Goal: Check status: Check status

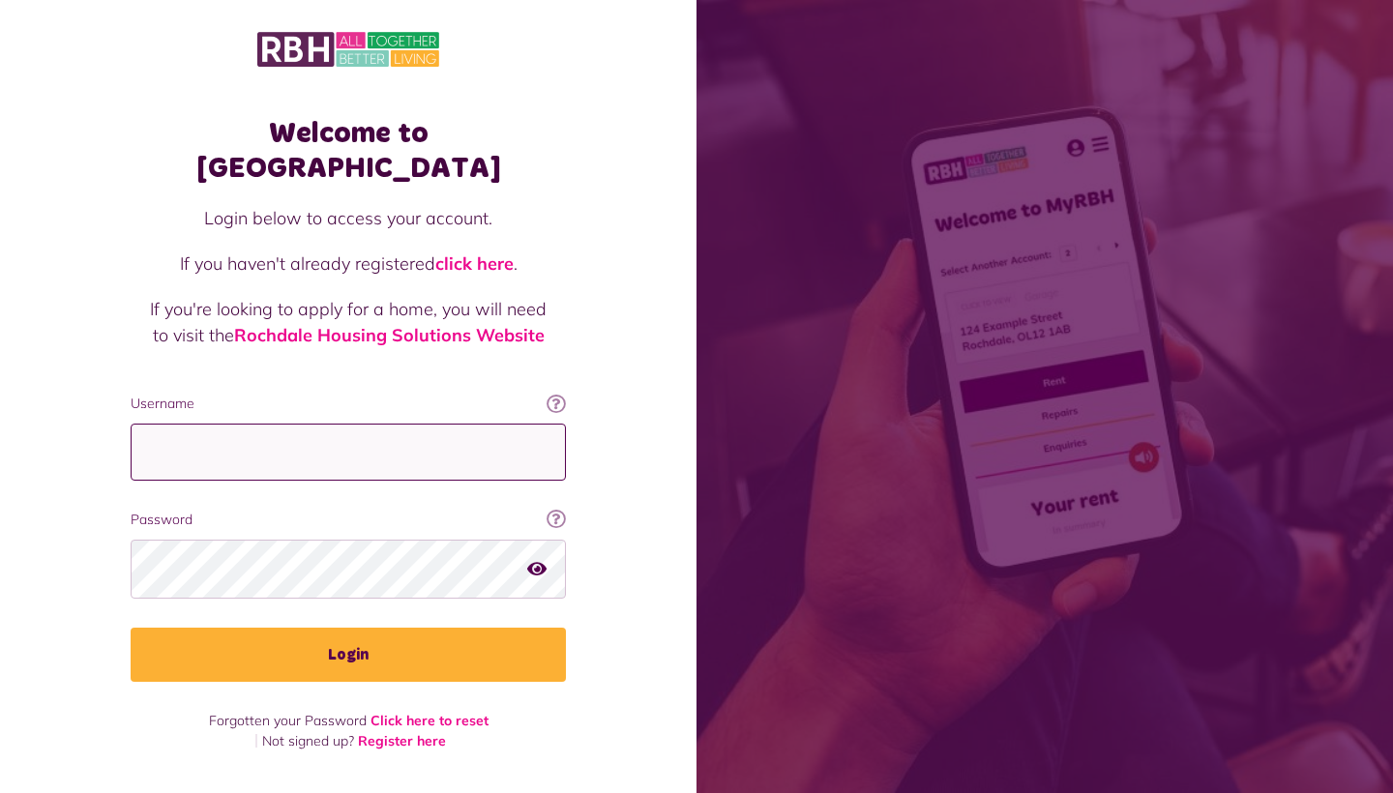
type input "**********"
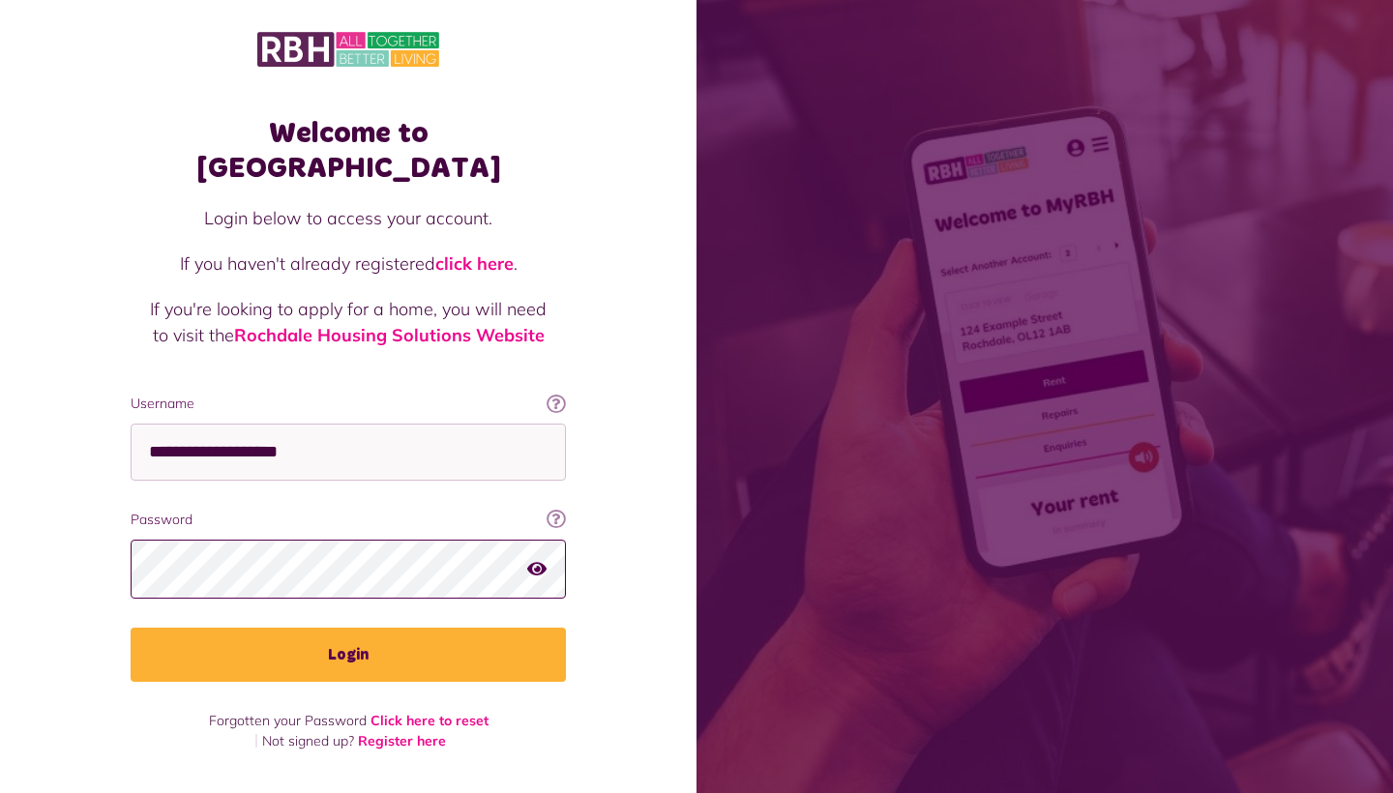
click at [348, 628] on button "Login" at bounding box center [348, 655] width 435 height 54
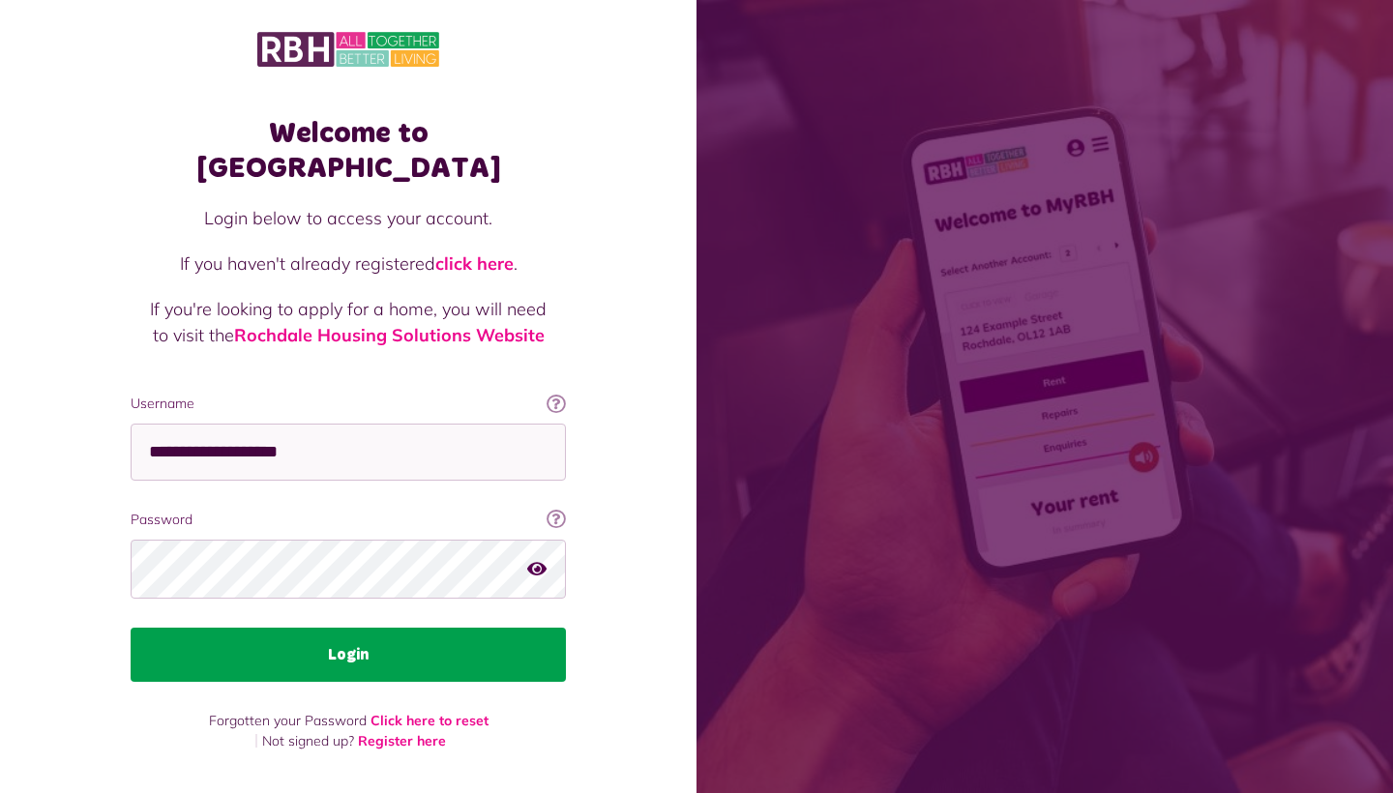
click at [462, 628] on button "Login" at bounding box center [348, 655] width 435 height 54
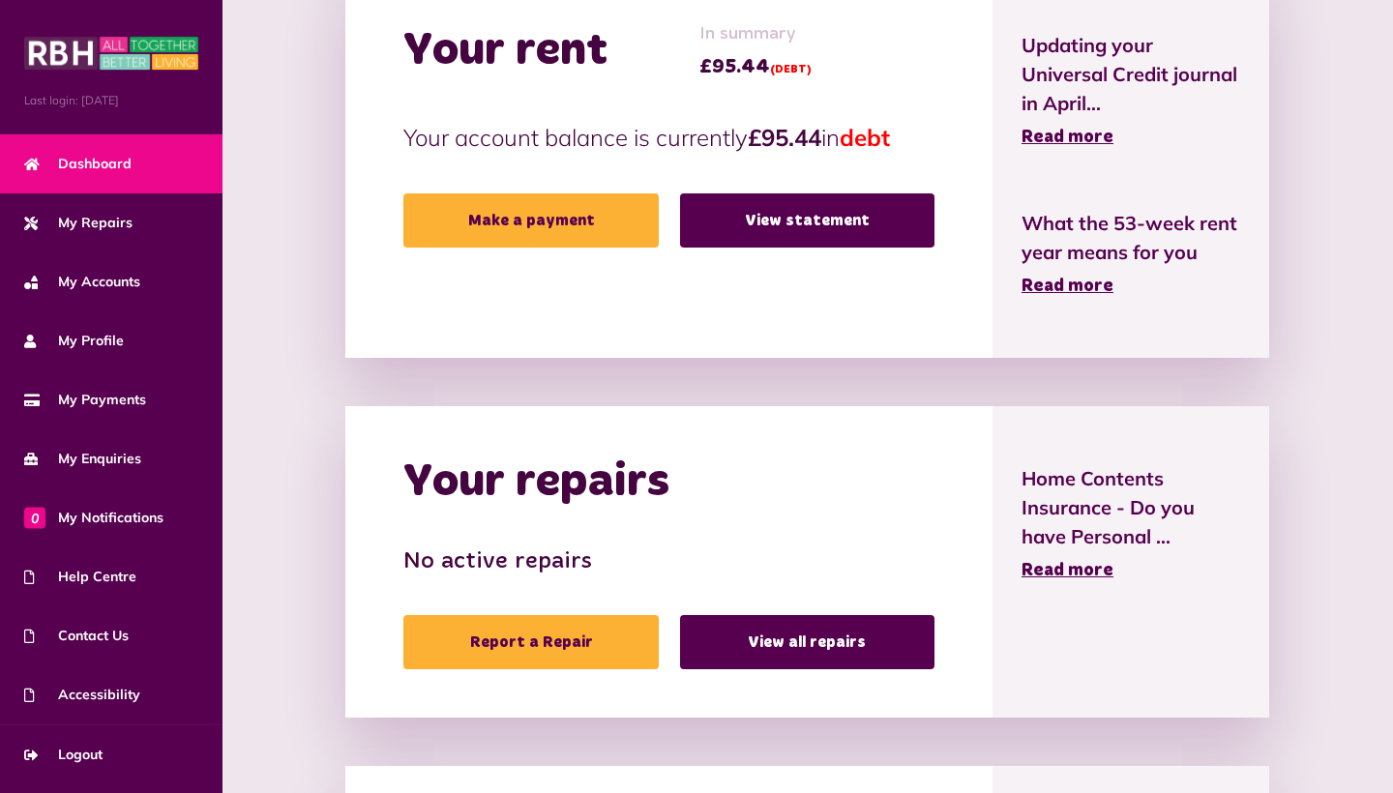
scroll to position [649, 0]
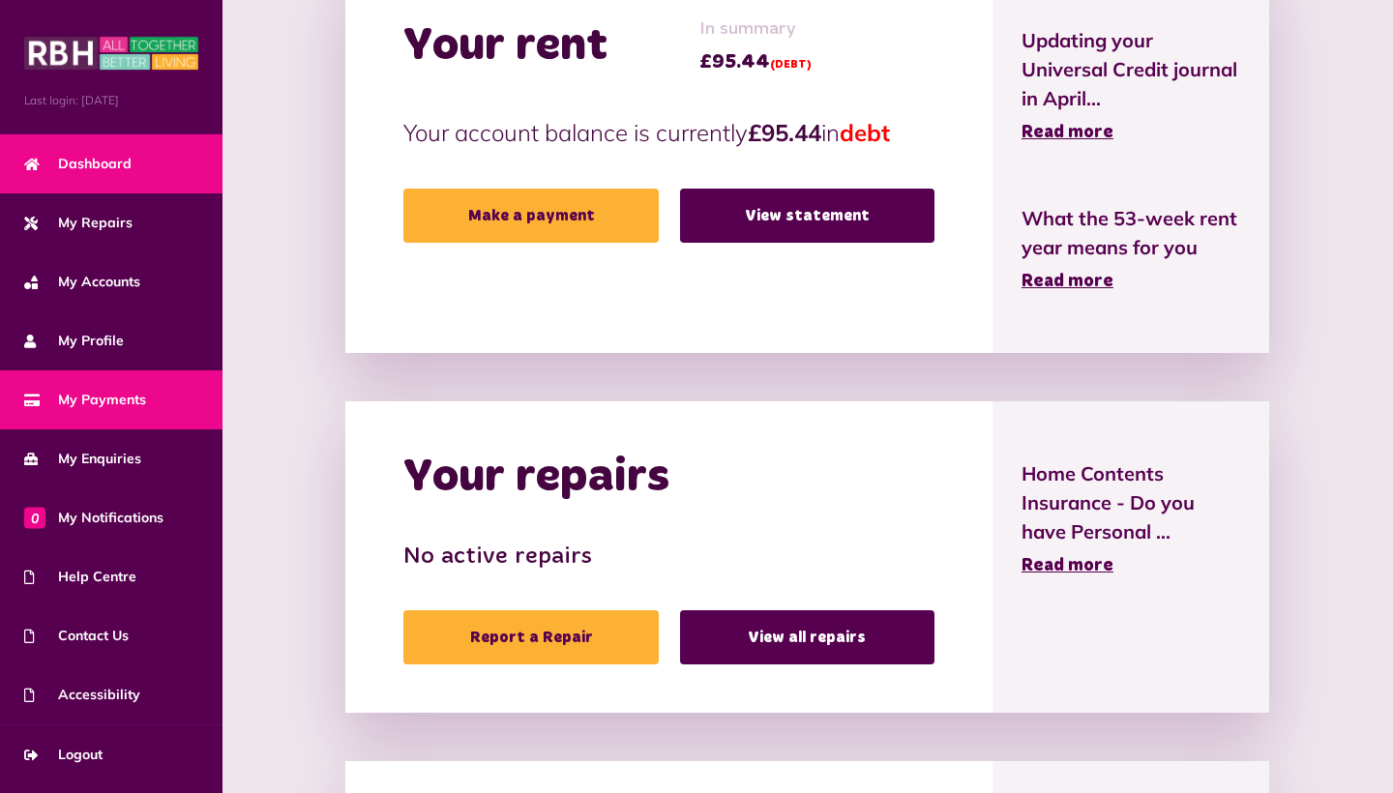
click at [114, 393] on span "My Payments" at bounding box center [85, 400] width 122 height 20
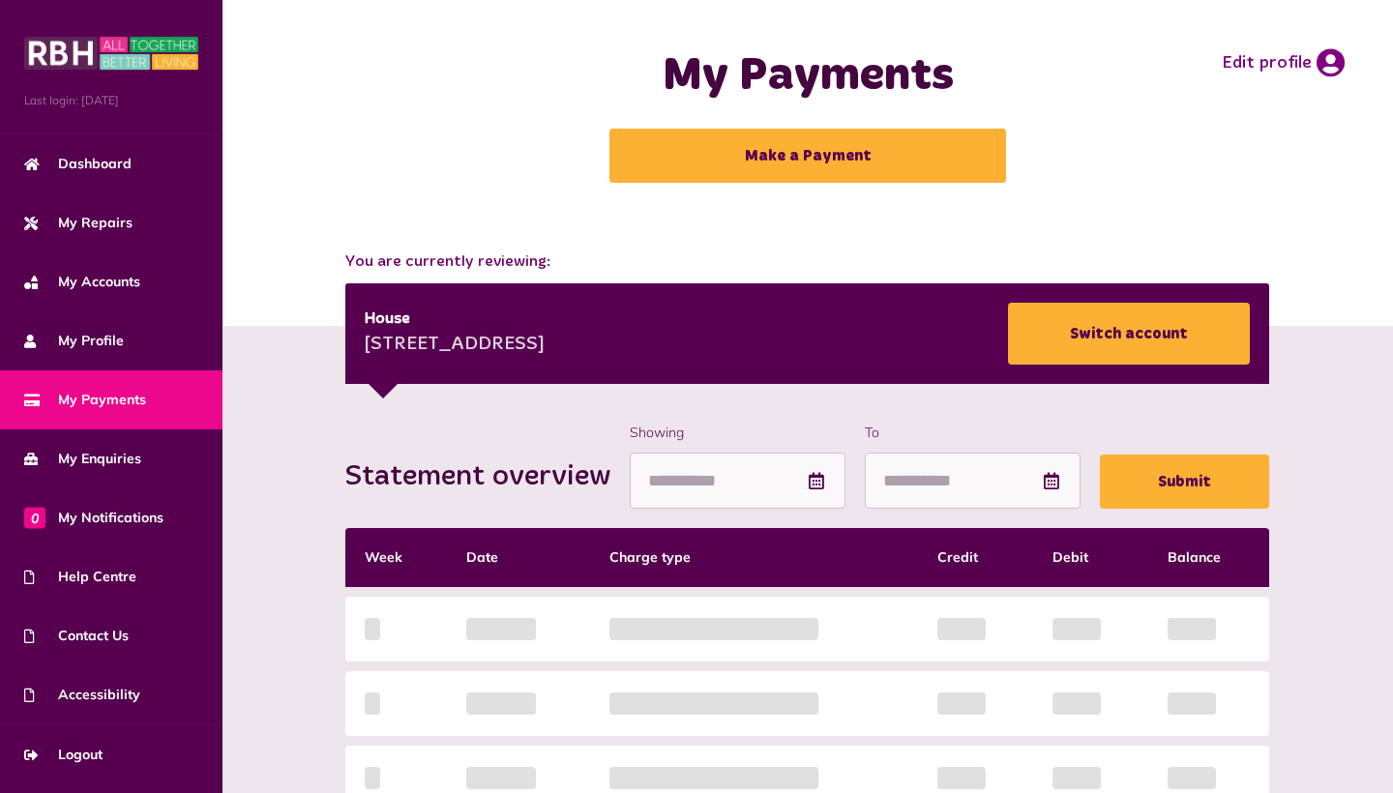
click at [1374, 245] on div "You are currently reviewing: House [STREET_ADDRESS] Switch account" at bounding box center [808, 307] width 1171 height 153
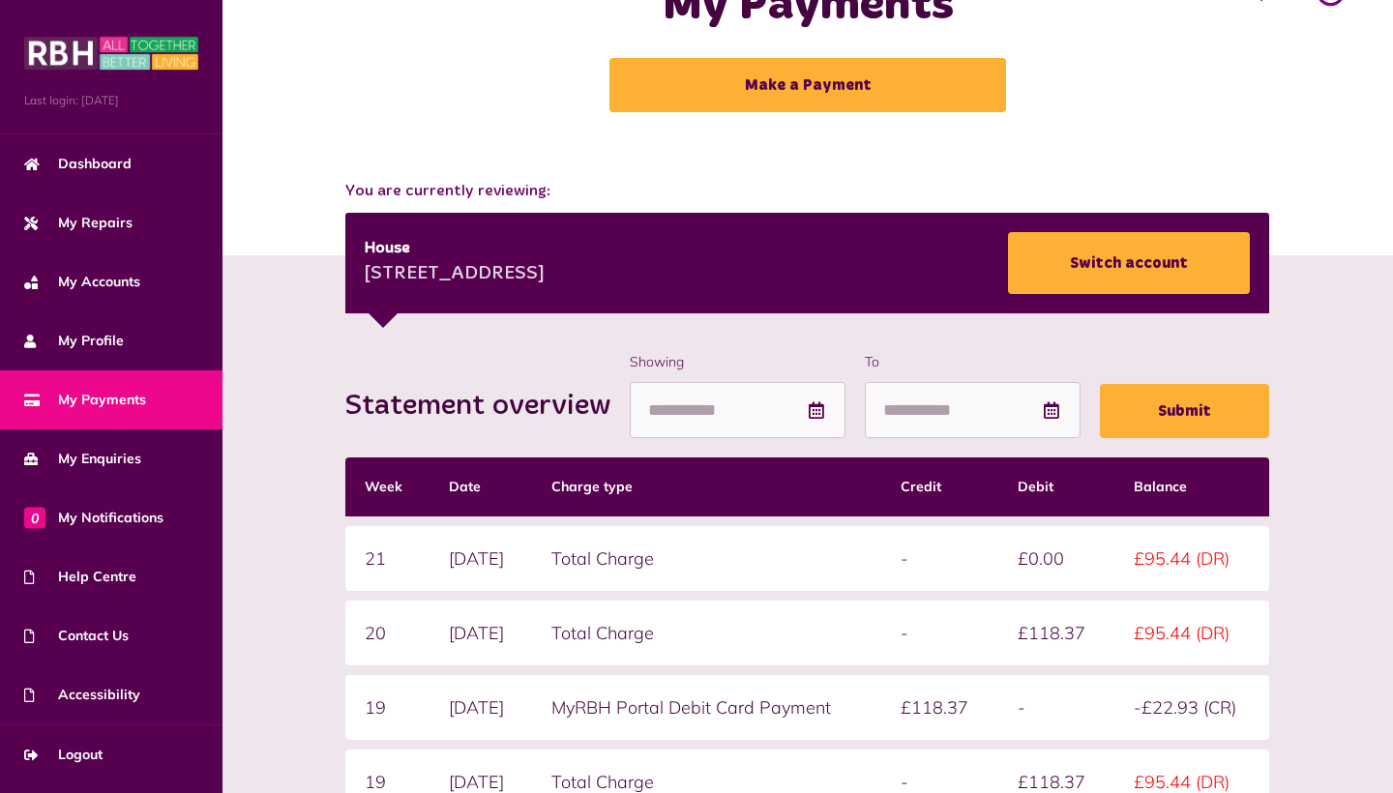
scroll to position [24, 0]
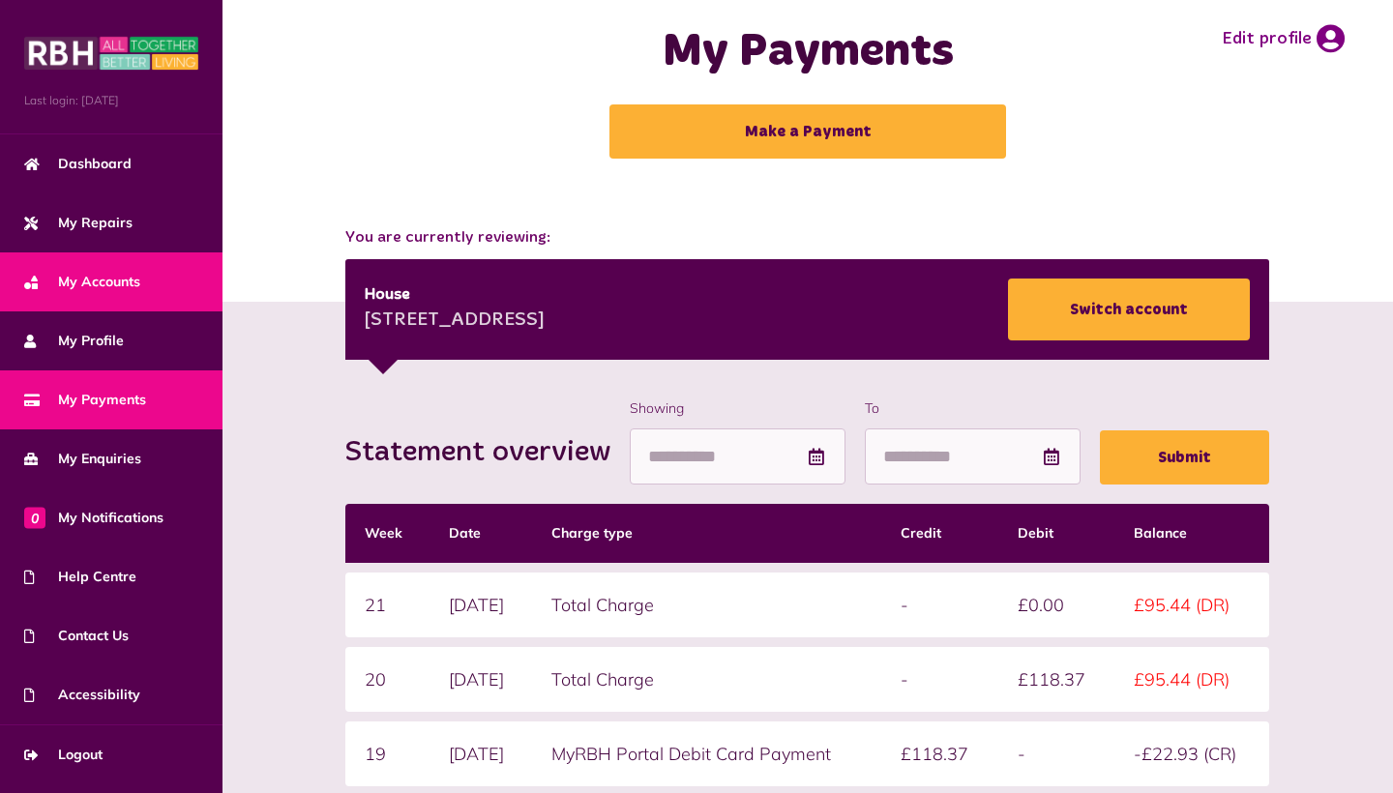
click at [101, 276] on span "My Accounts" at bounding box center [82, 282] width 116 height 20
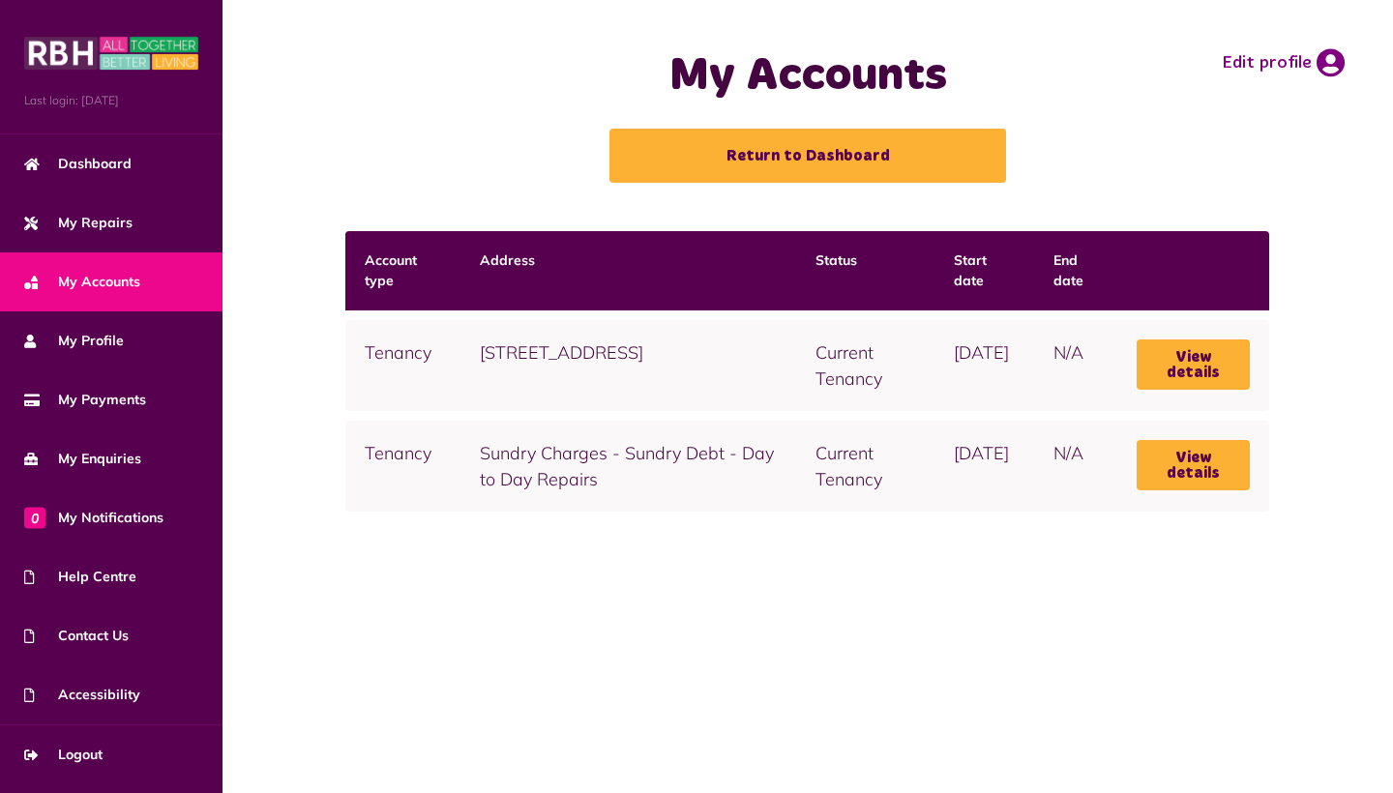
click at [573, 334] on td "121 Kildare Crescent, Rochdale, OL11 2SD" at bounding box center [628, 365] width 335 height 91
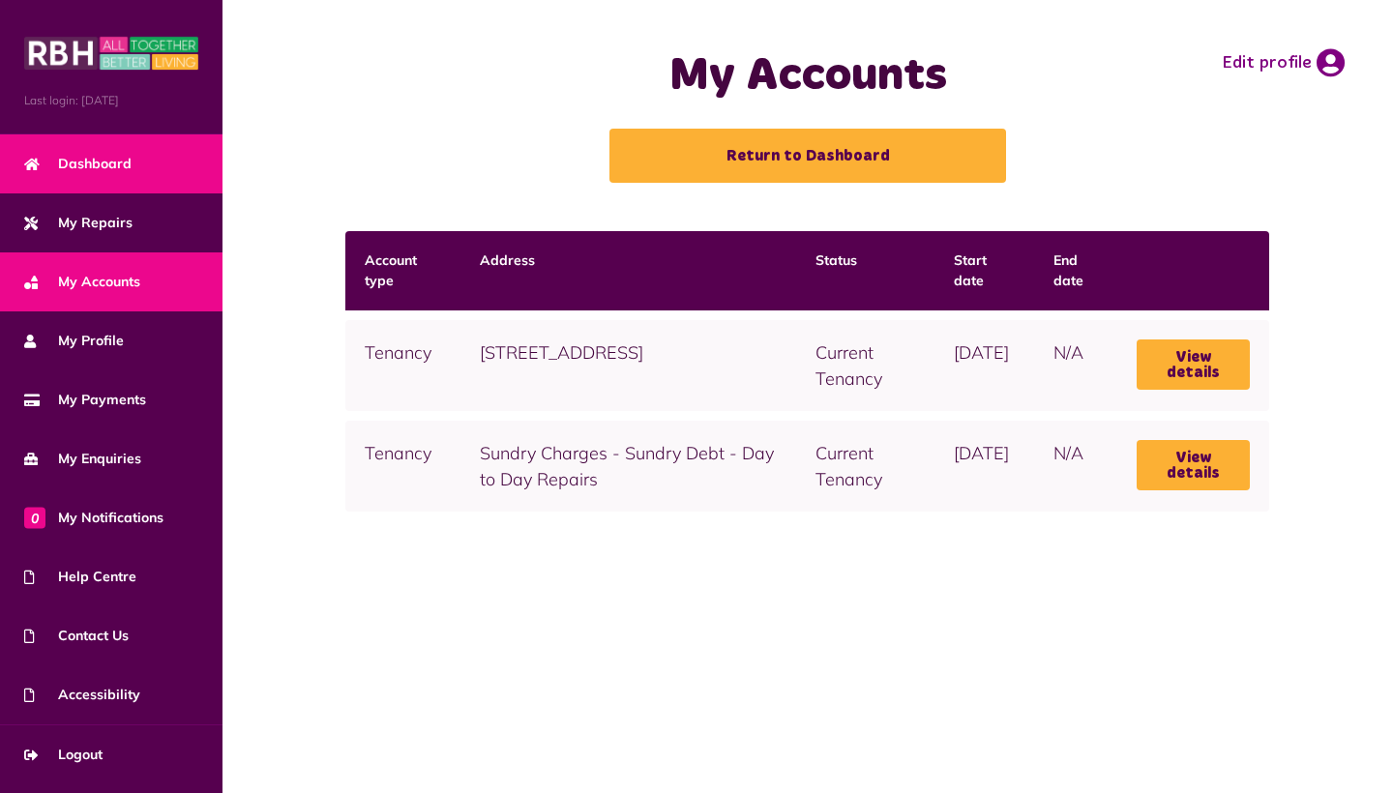
click at [49, 172] on span "Dashboard" at bounding box center [77, 164] width 107 height 20
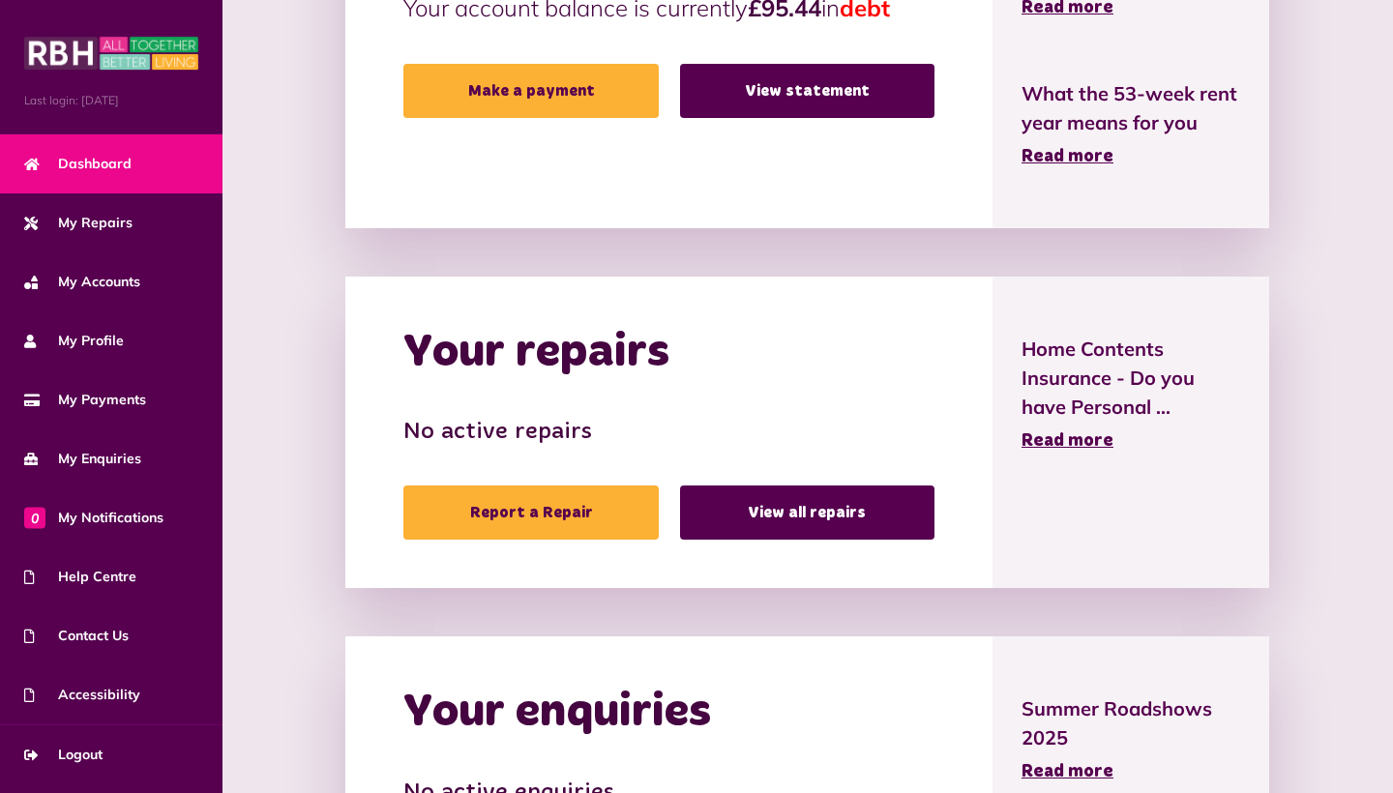
scroll to position [795, 0]
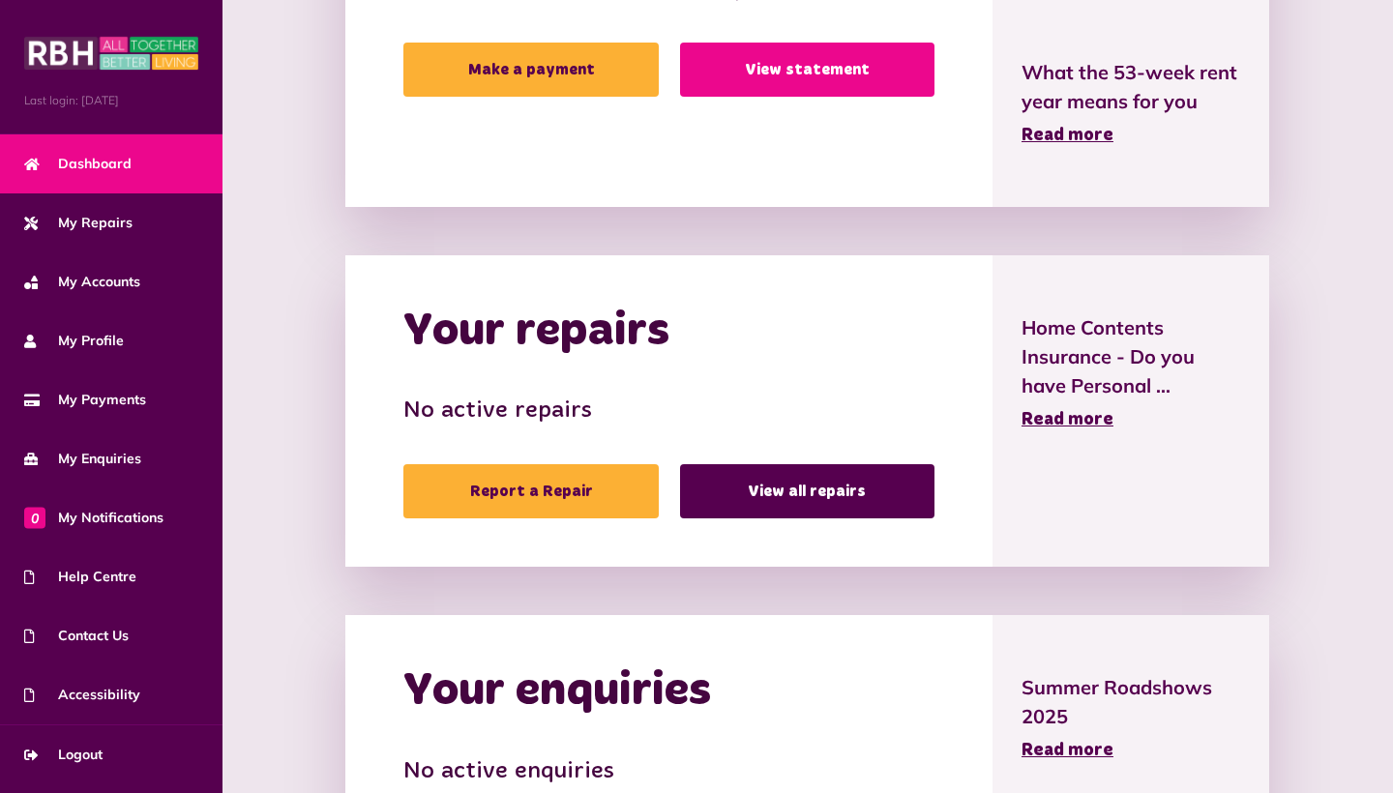
click at [843, 59] on link "View statement" at bounding box center [807, 70] width 254 height 54
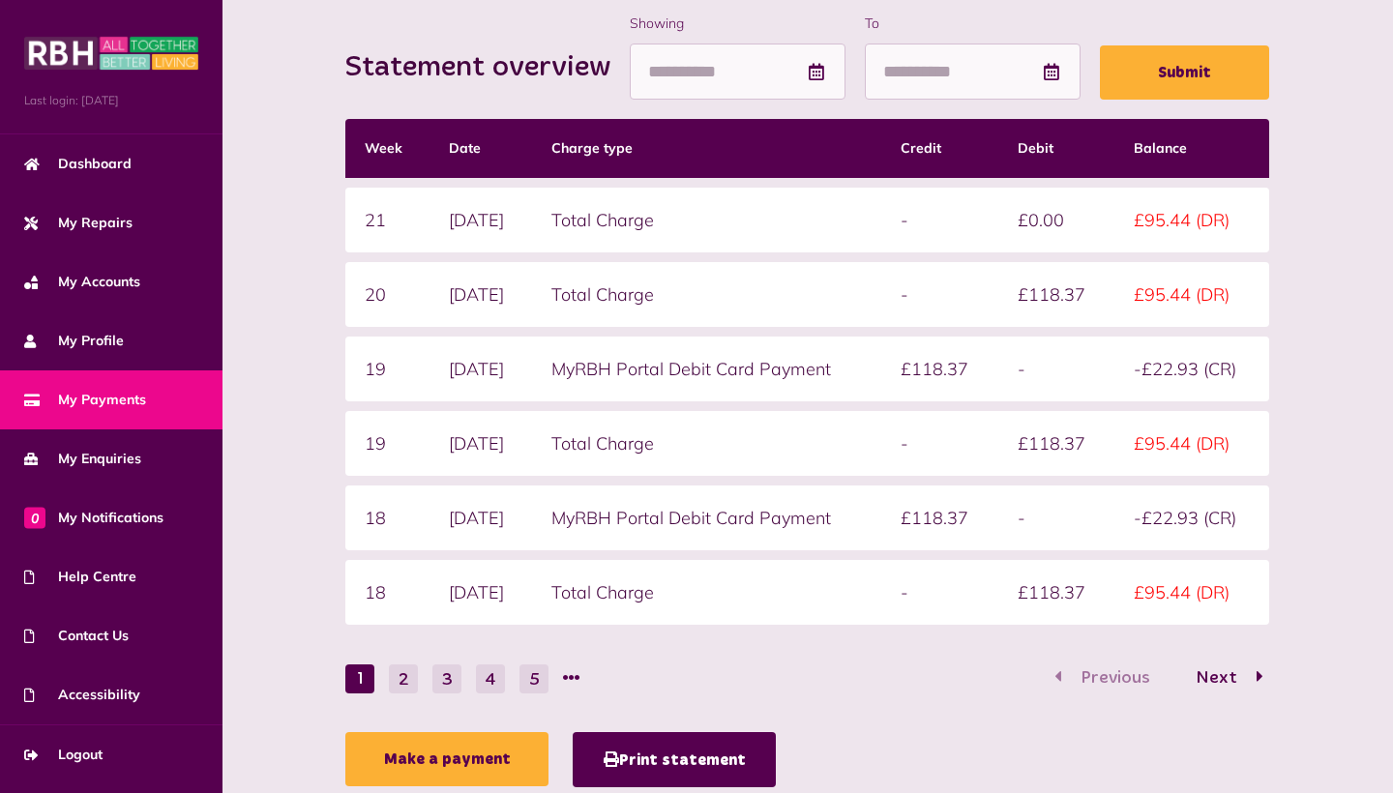
scroll to position [425, 0]
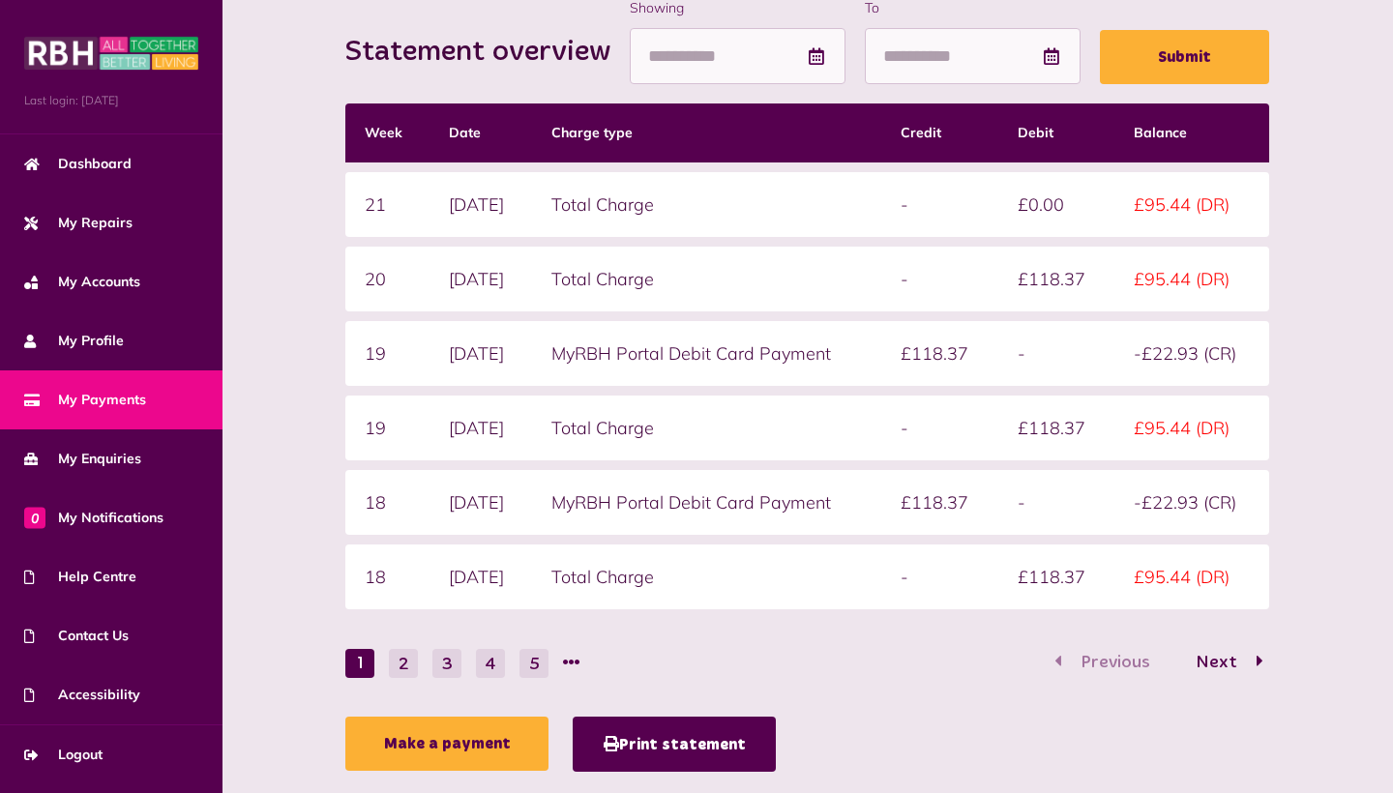
click at [1374, 58] on div "Statement overview Showing To Submit Week Date Charge type Credit Debit Balance…" at bounding box center [808, 370] width 1171 height 938
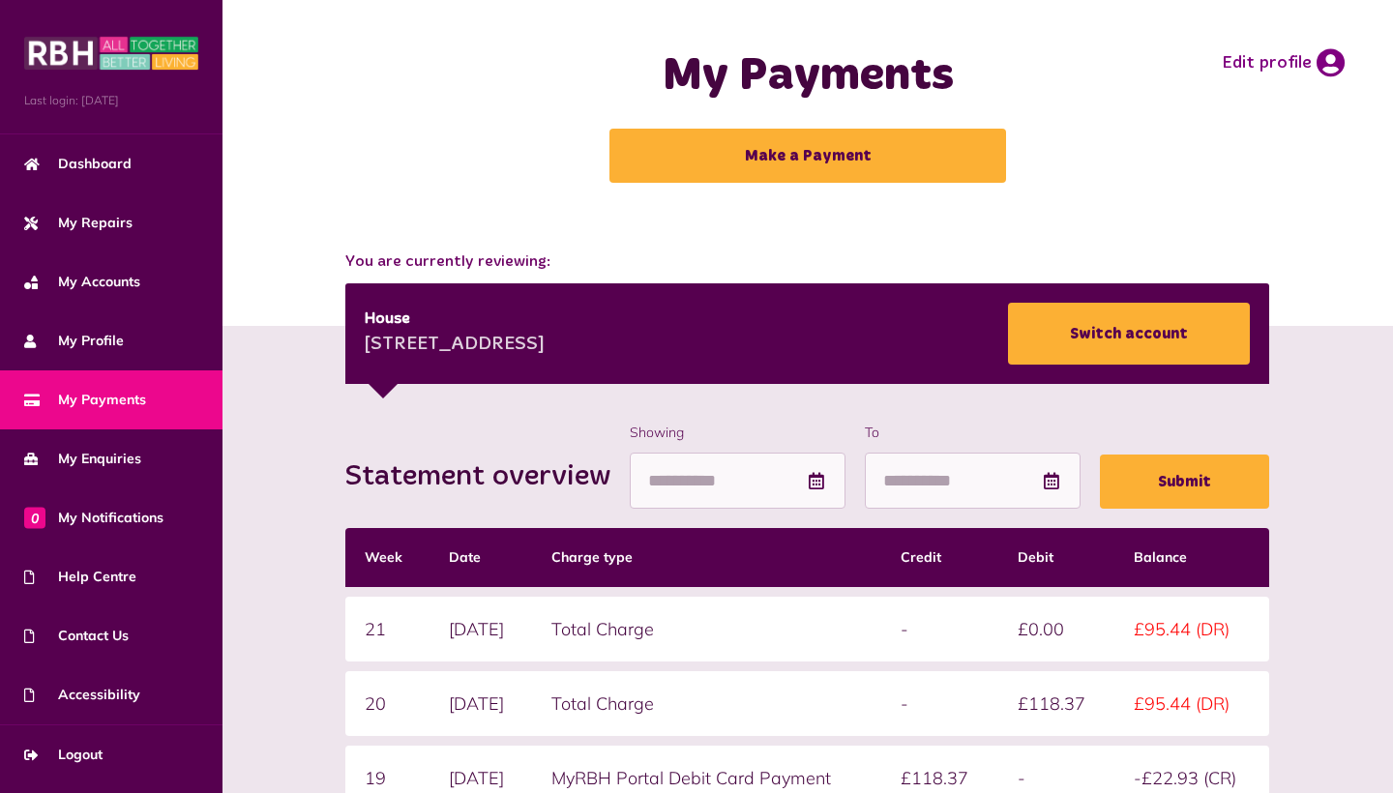
scroll to position [0, 0]
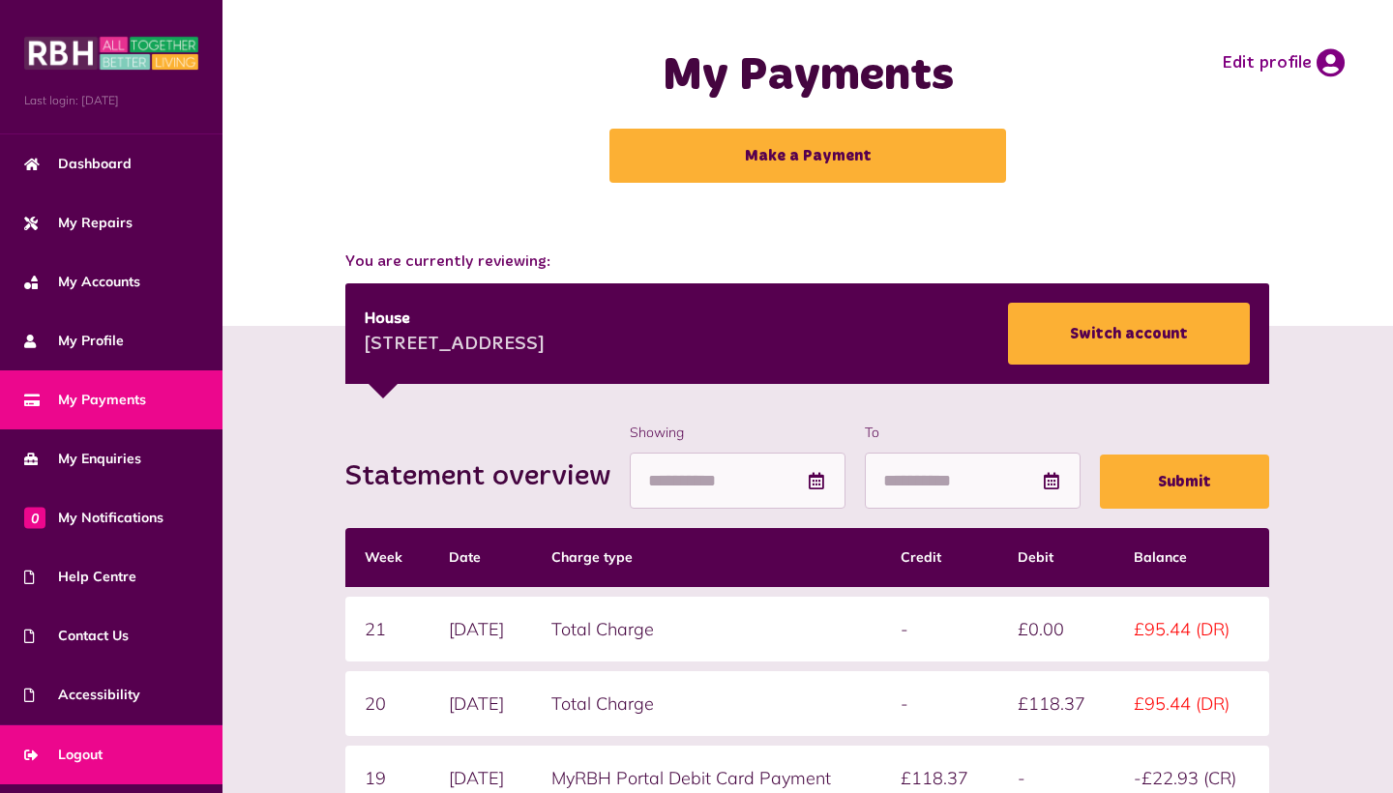
click at [58, 747] on span "Logout" at bounding box center [63, 755] width 78 height 20
